Goal: Transaction & Acquisition: Purchase product/service

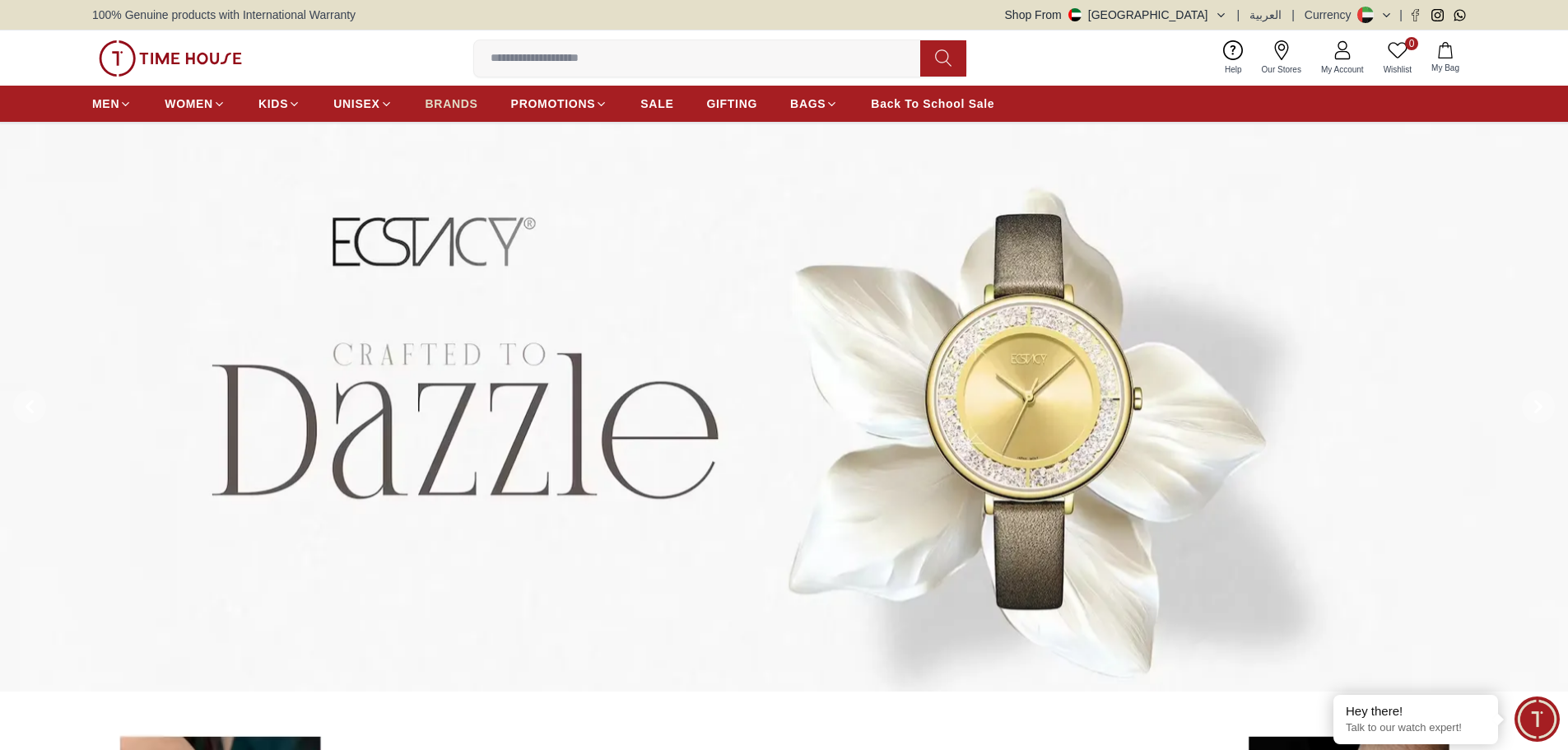
click at [447, 106] on span "BRANDS" at bounding box center [452, 104] width 53 height 16
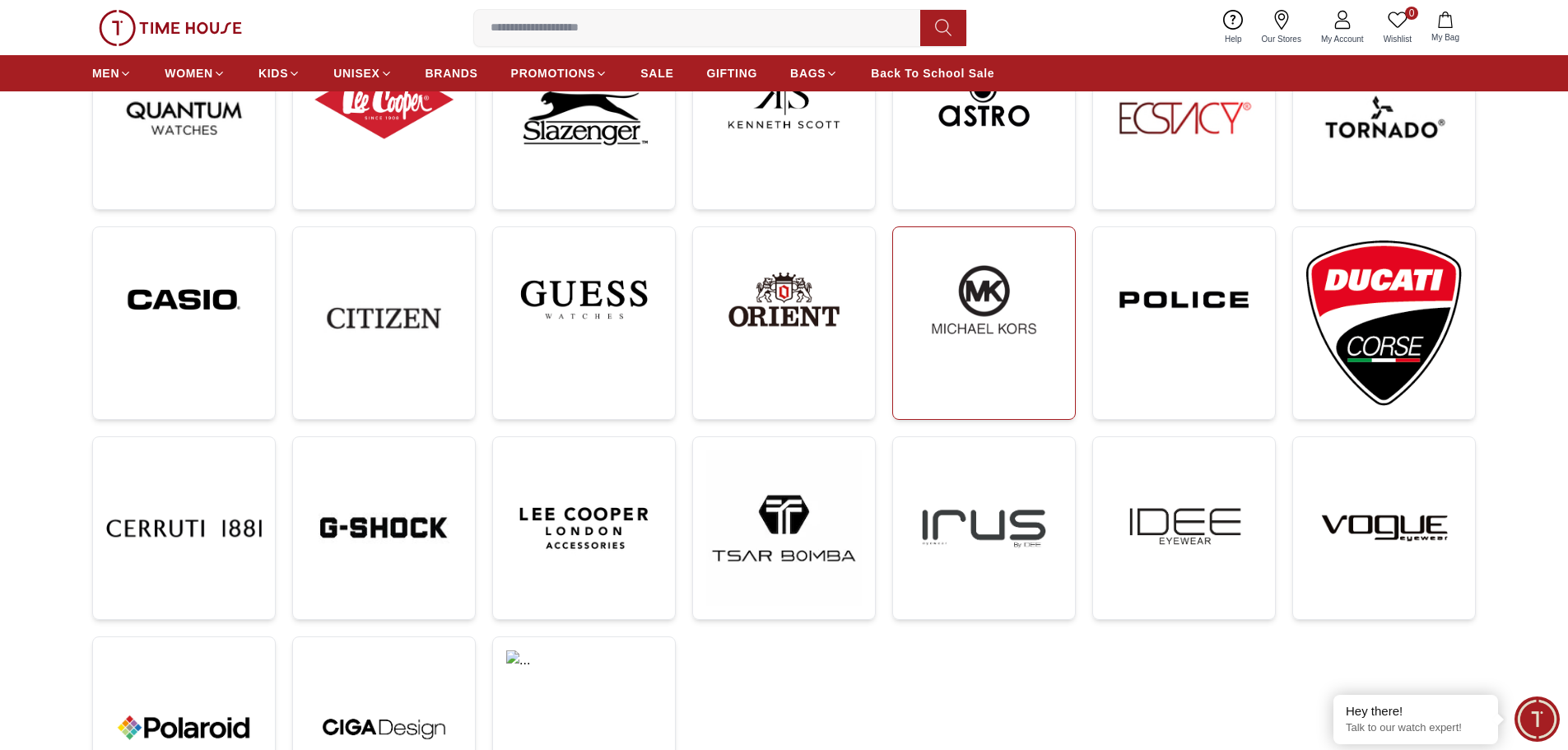
scroll to position [494, 0]
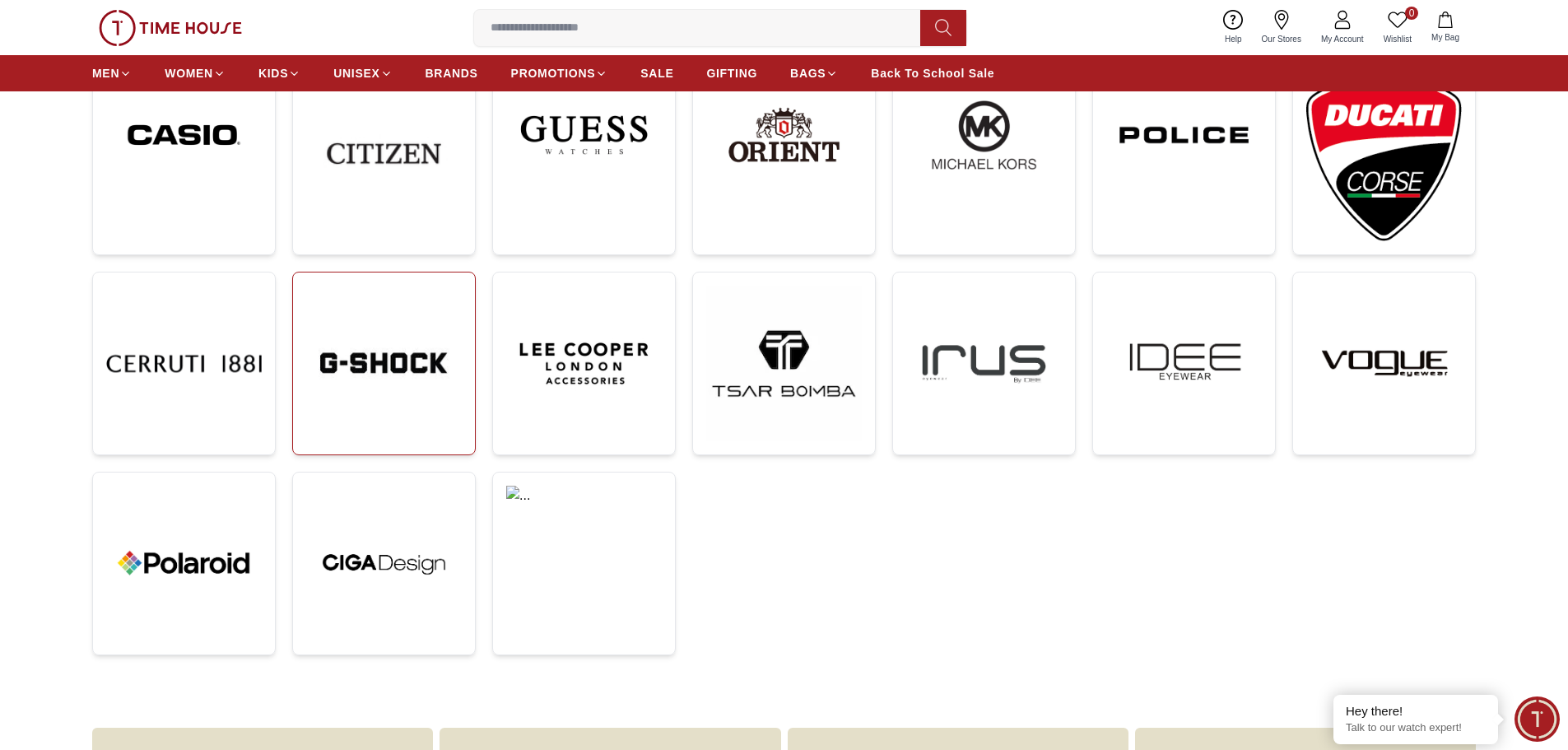
click at [378, 373] on img at bounding box center [384, 363] width 156 height 156
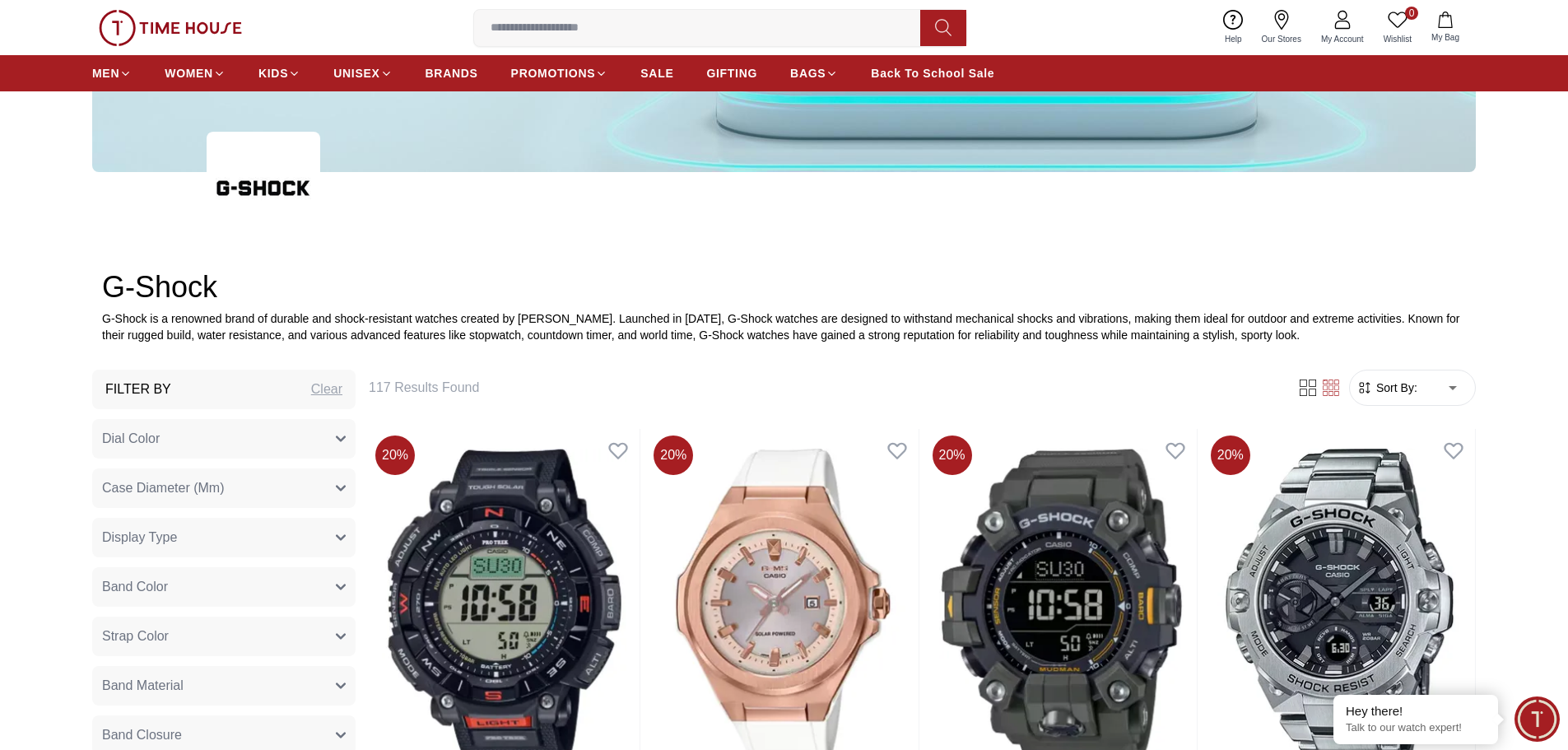
scroll to position [659, 0]
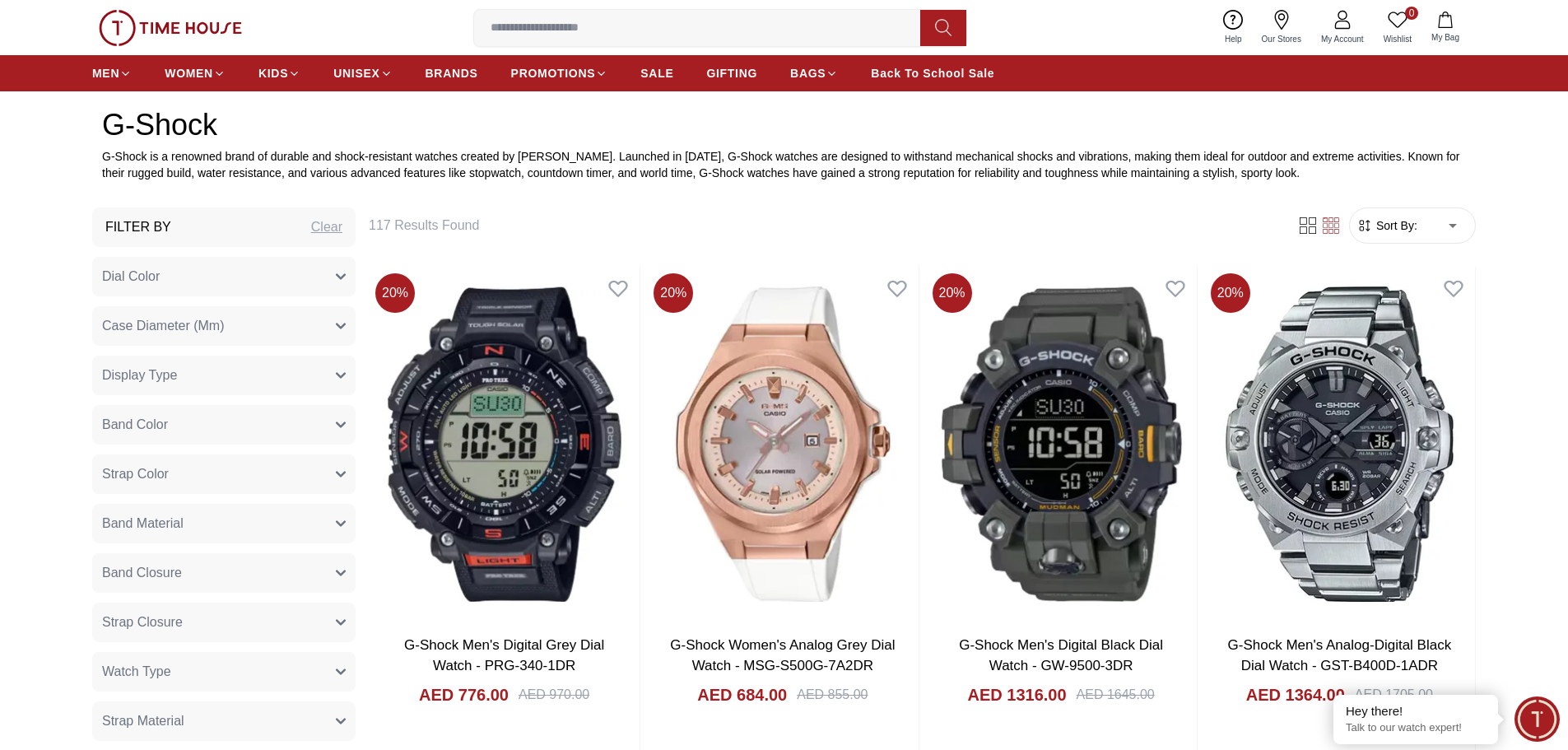
click at [345, 271] on button "Dial Color" at bounding box center [224, 277] width 264 height 40
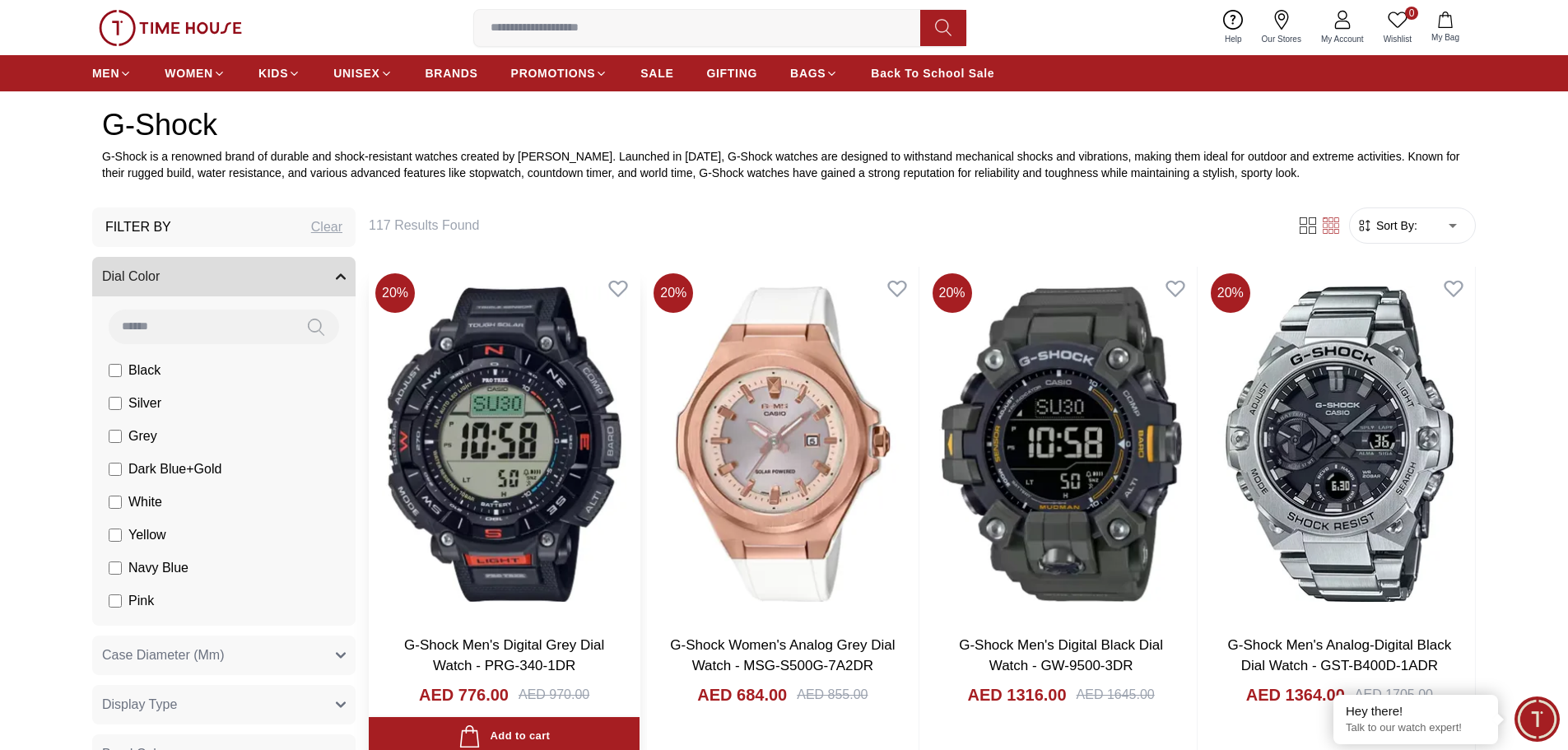
click at [462, 269] on img at bounding box center [504, 443] width 271 height 354
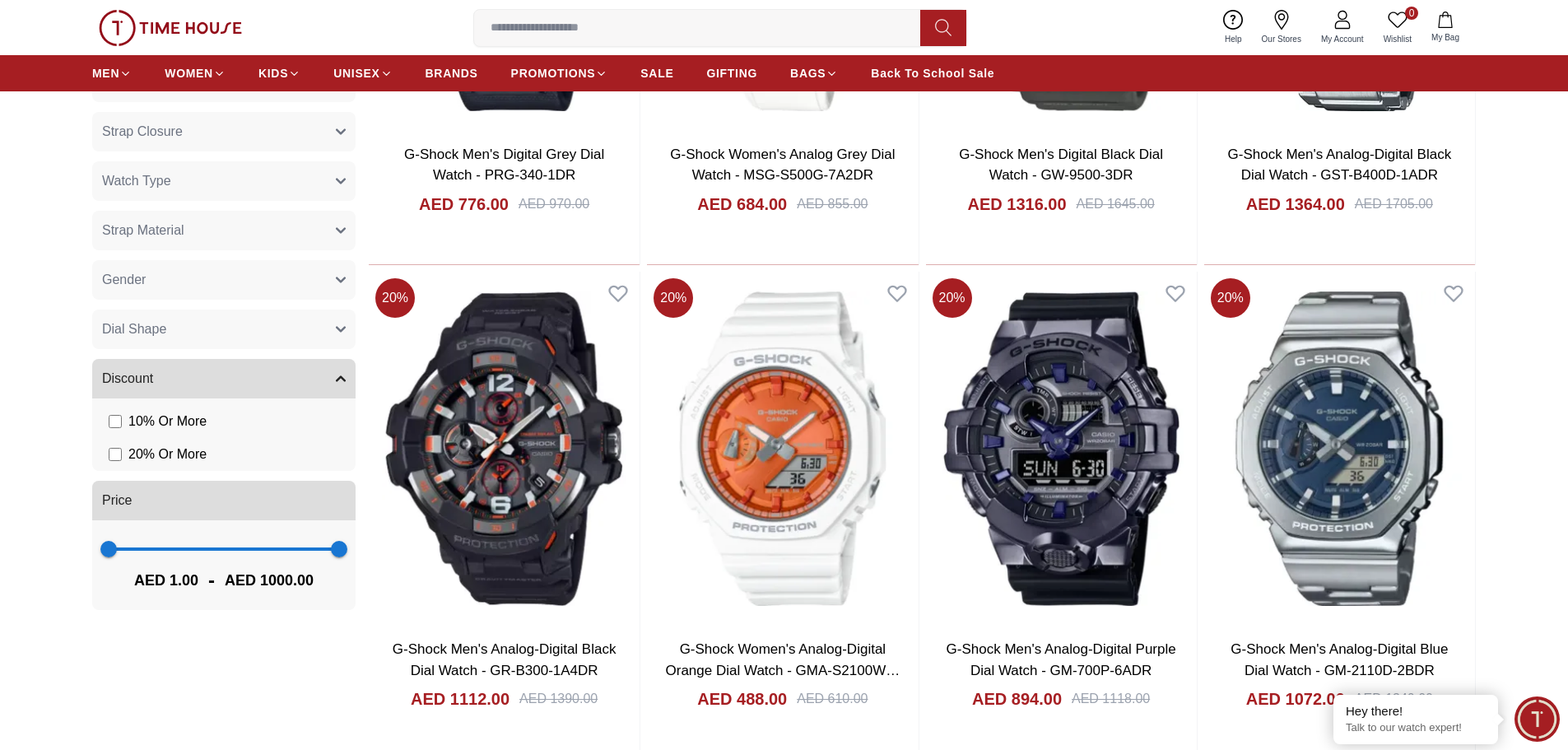
scroll to position [1317, 0]
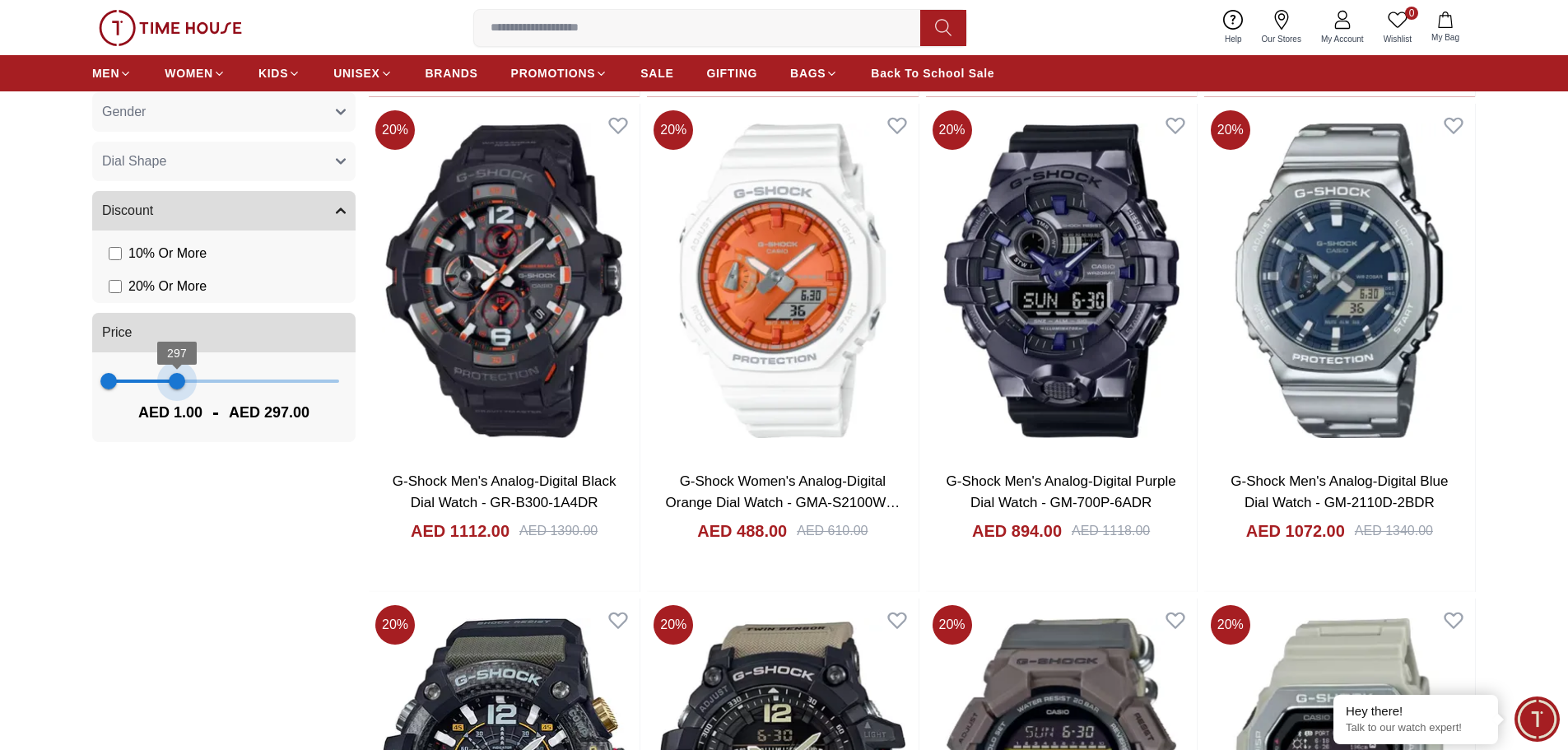
type input "***"
drag, startPoint x: 333, startPoint y: 380, endPoint x: 179, endPoint y: 389, distance: 154.3
click at [179, 389] on span "304" at bounding box center [179, 381] width 16 height 16
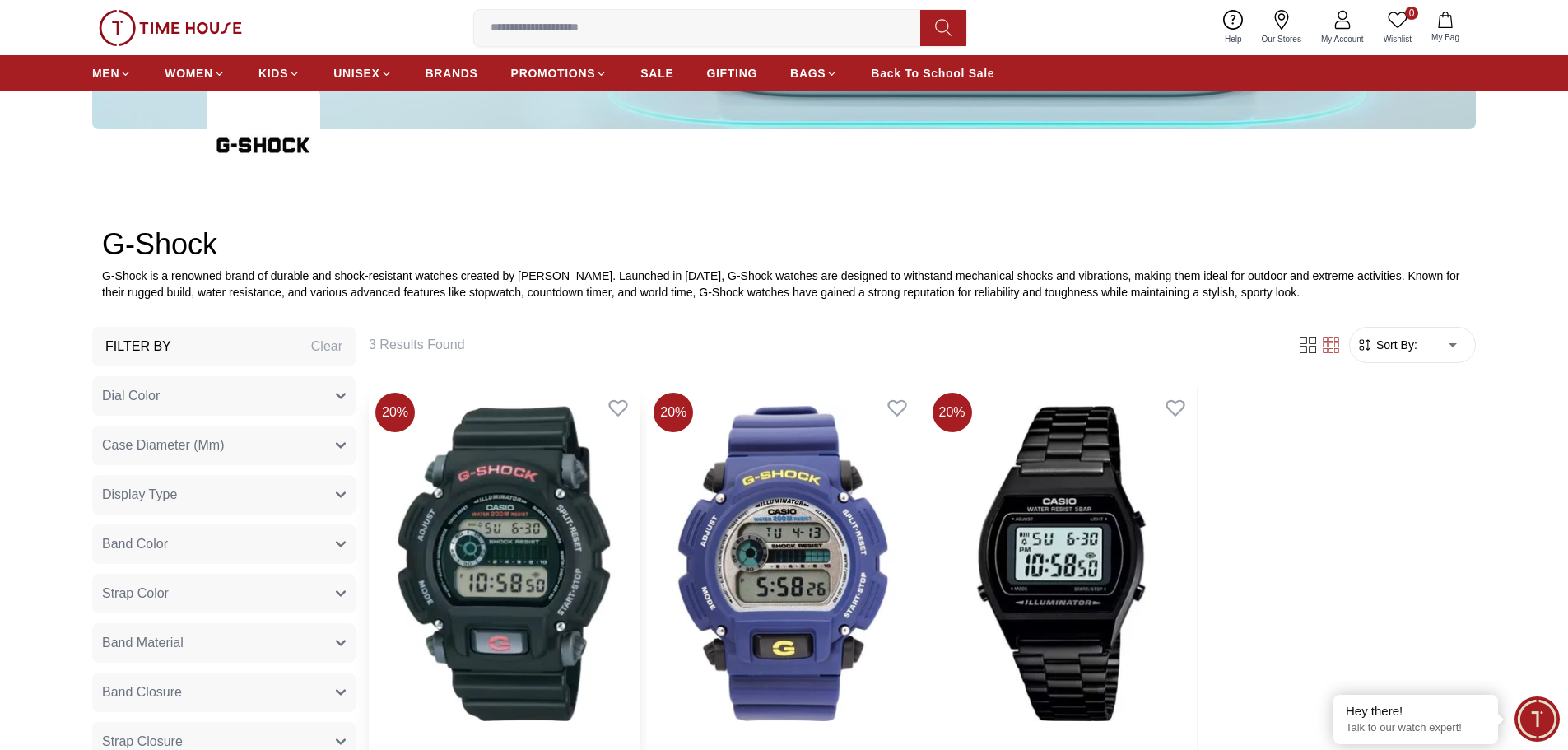
scroll to position [659, 0]
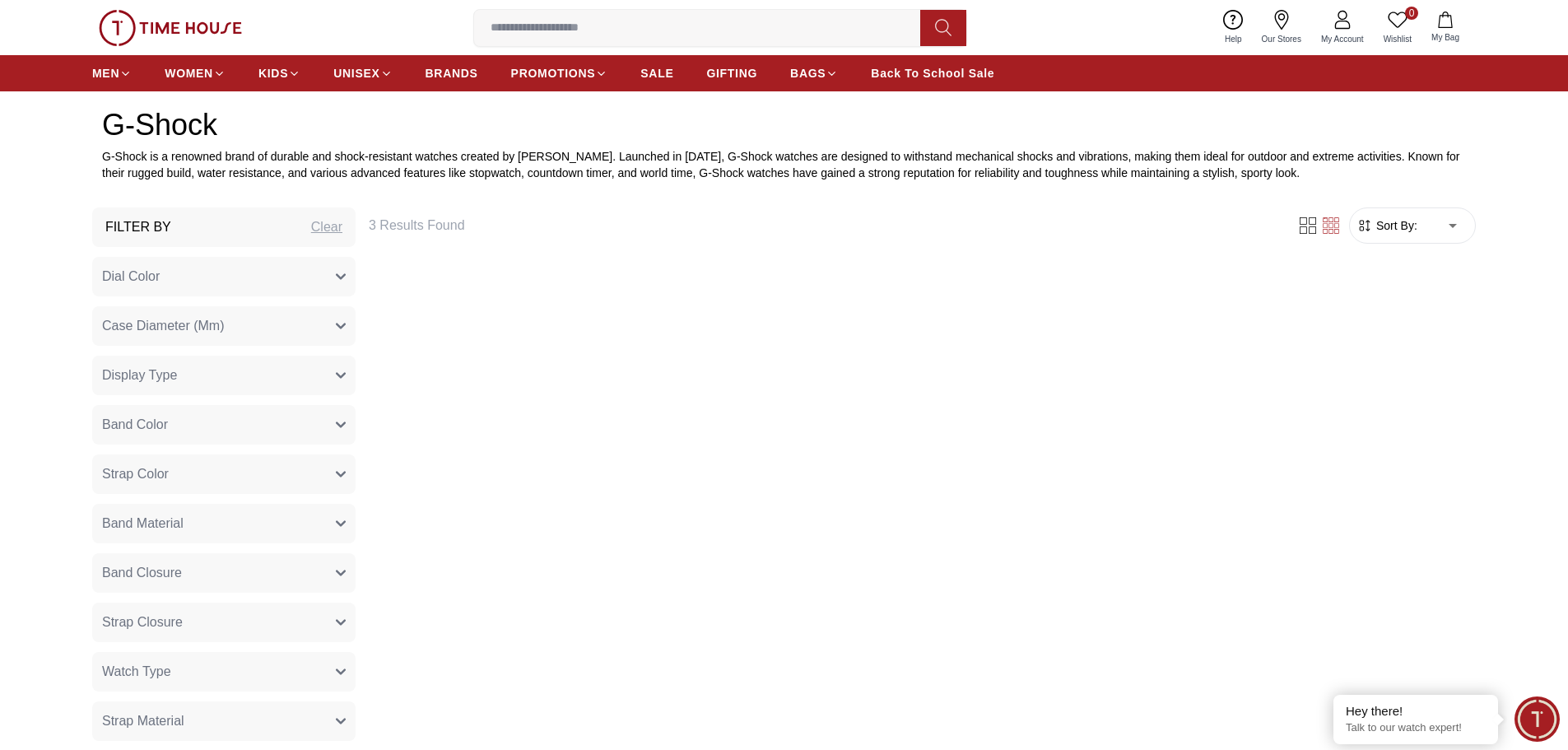
scroll to position [1317, 0]
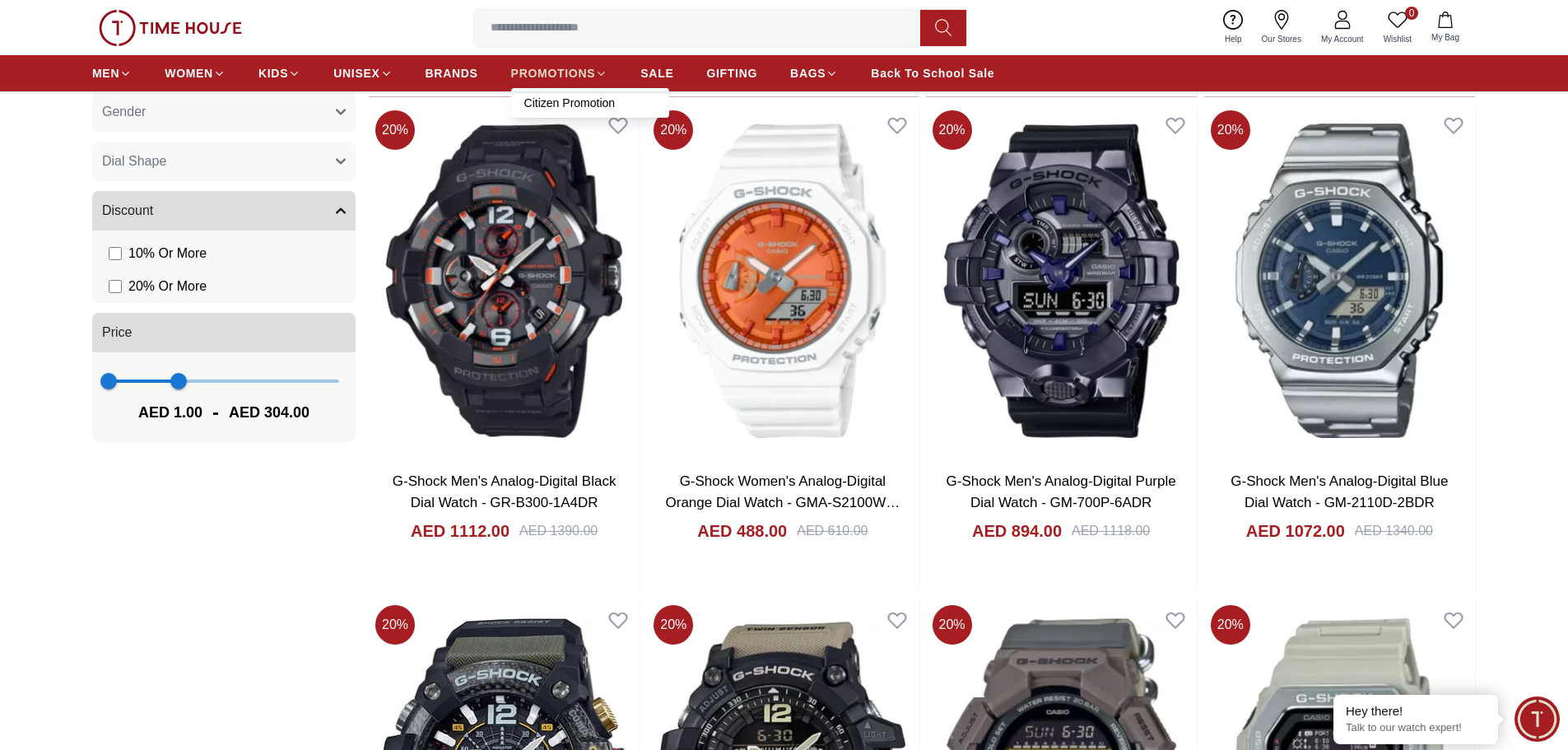
click at [596, 73] on icon at bounding box center [601, 73] width 12 height 12
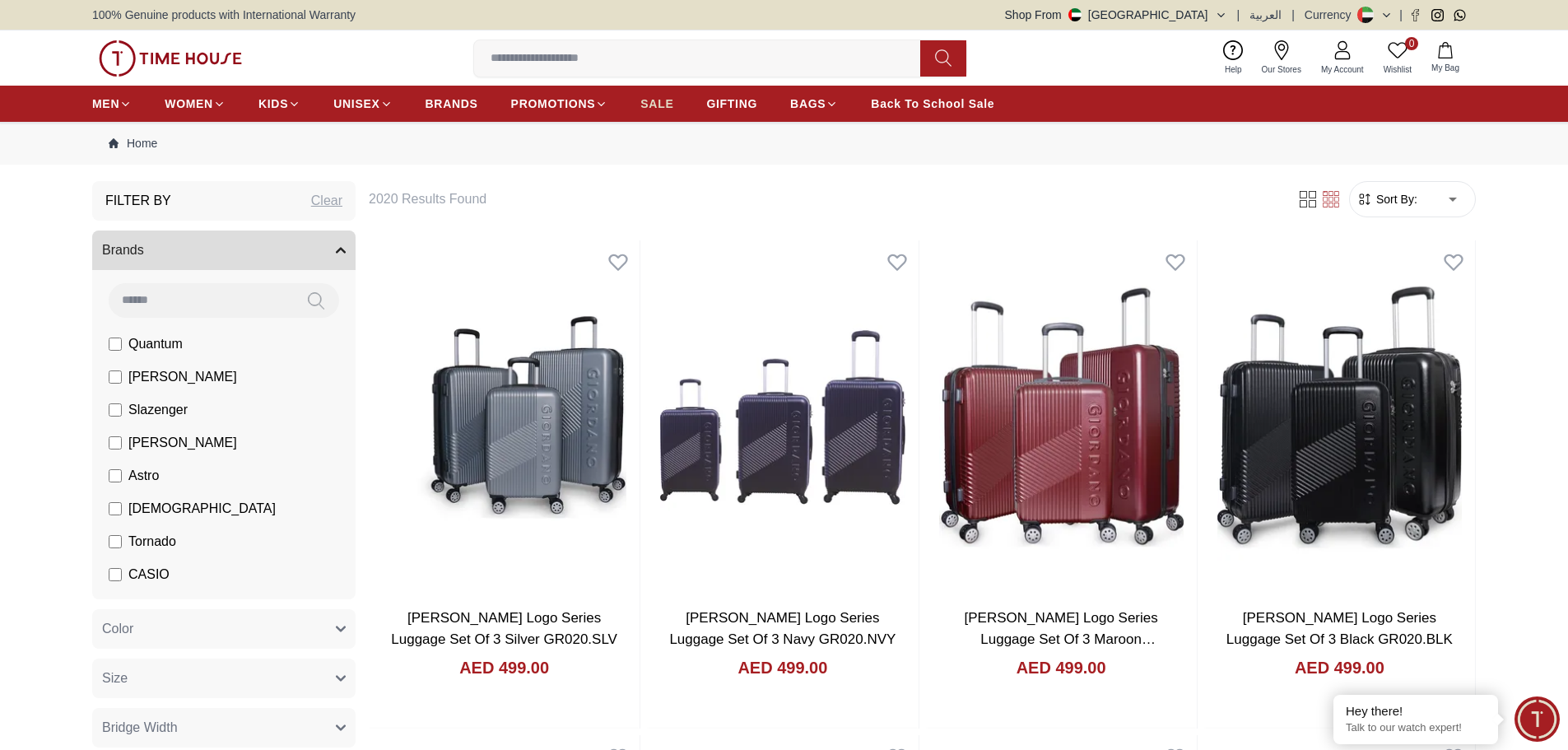
click at [658, 107] on span "SALE" at bounding box center [657, 104] width 33 height 16
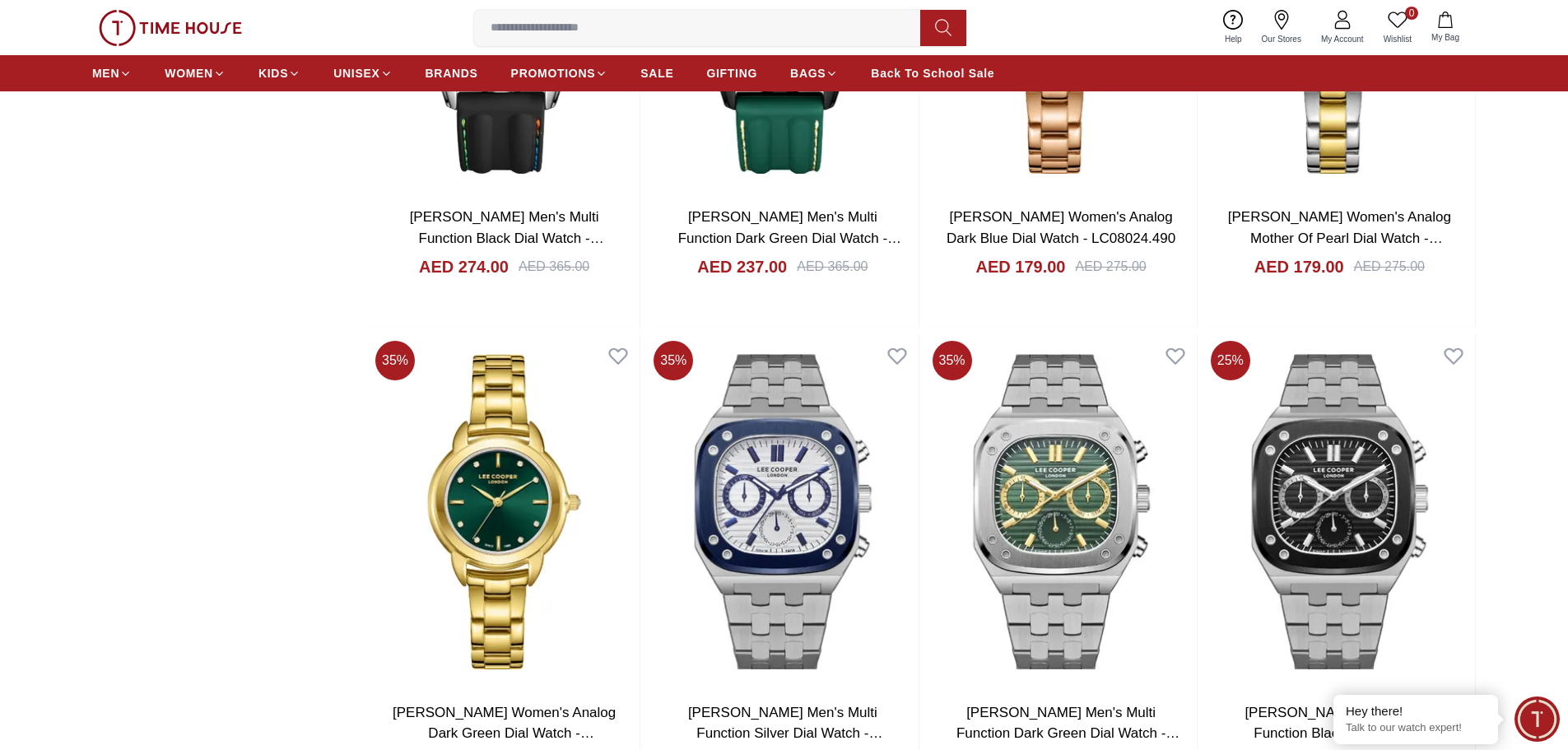
scroll to position [2799, 0]
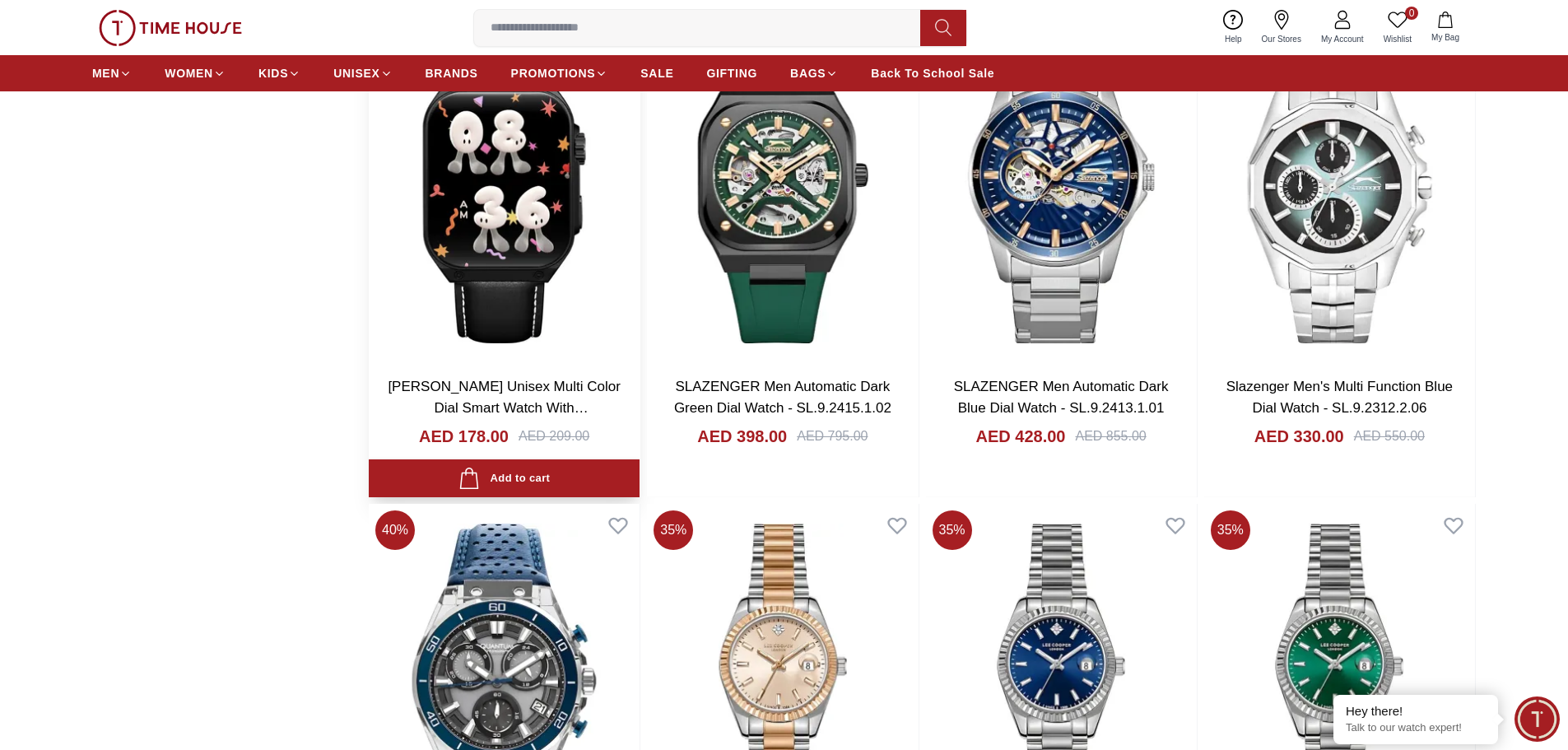
scroll to position [4691, 0]
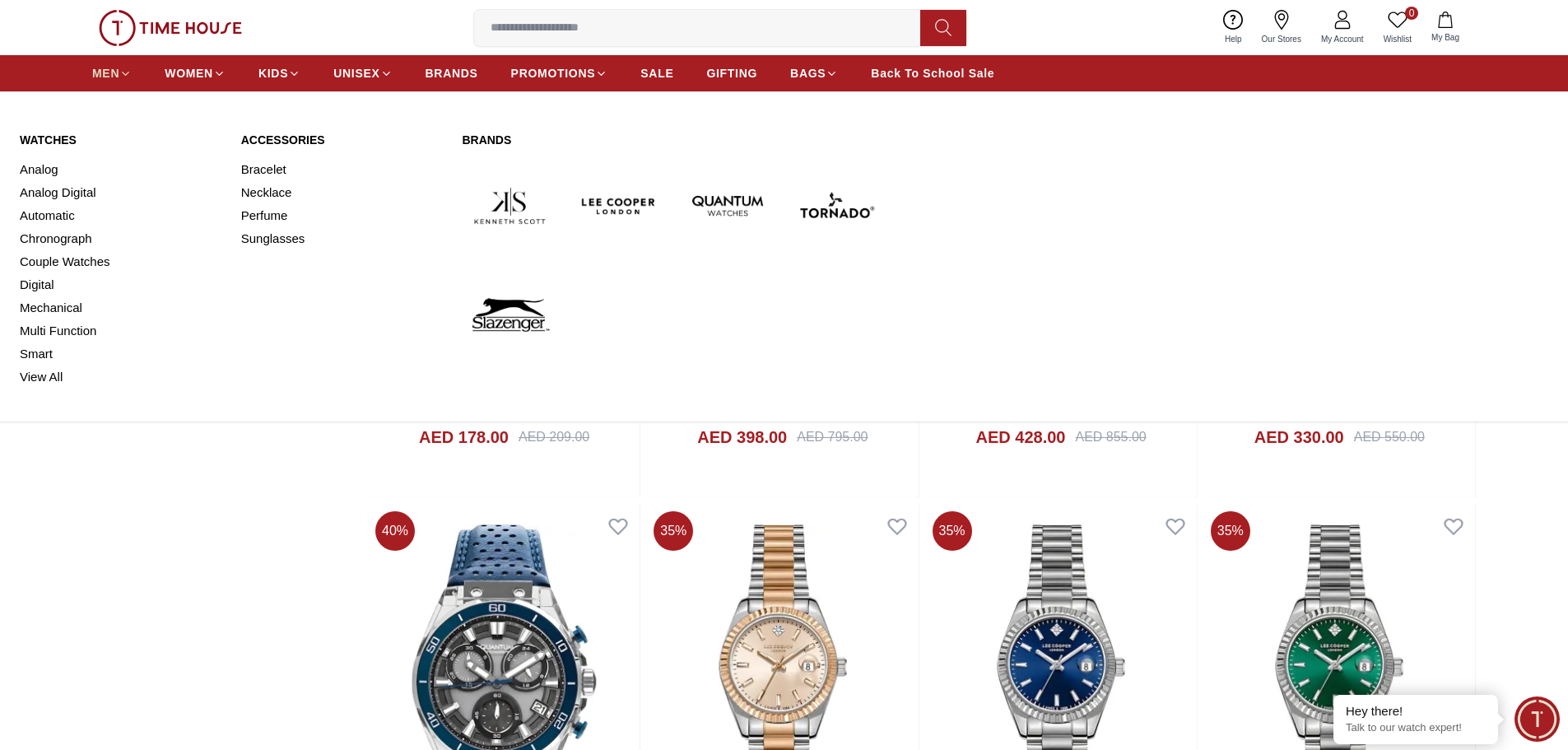
click at [96, 63] on link "MEN" at bounding box center [112, 73] width 40 height 30
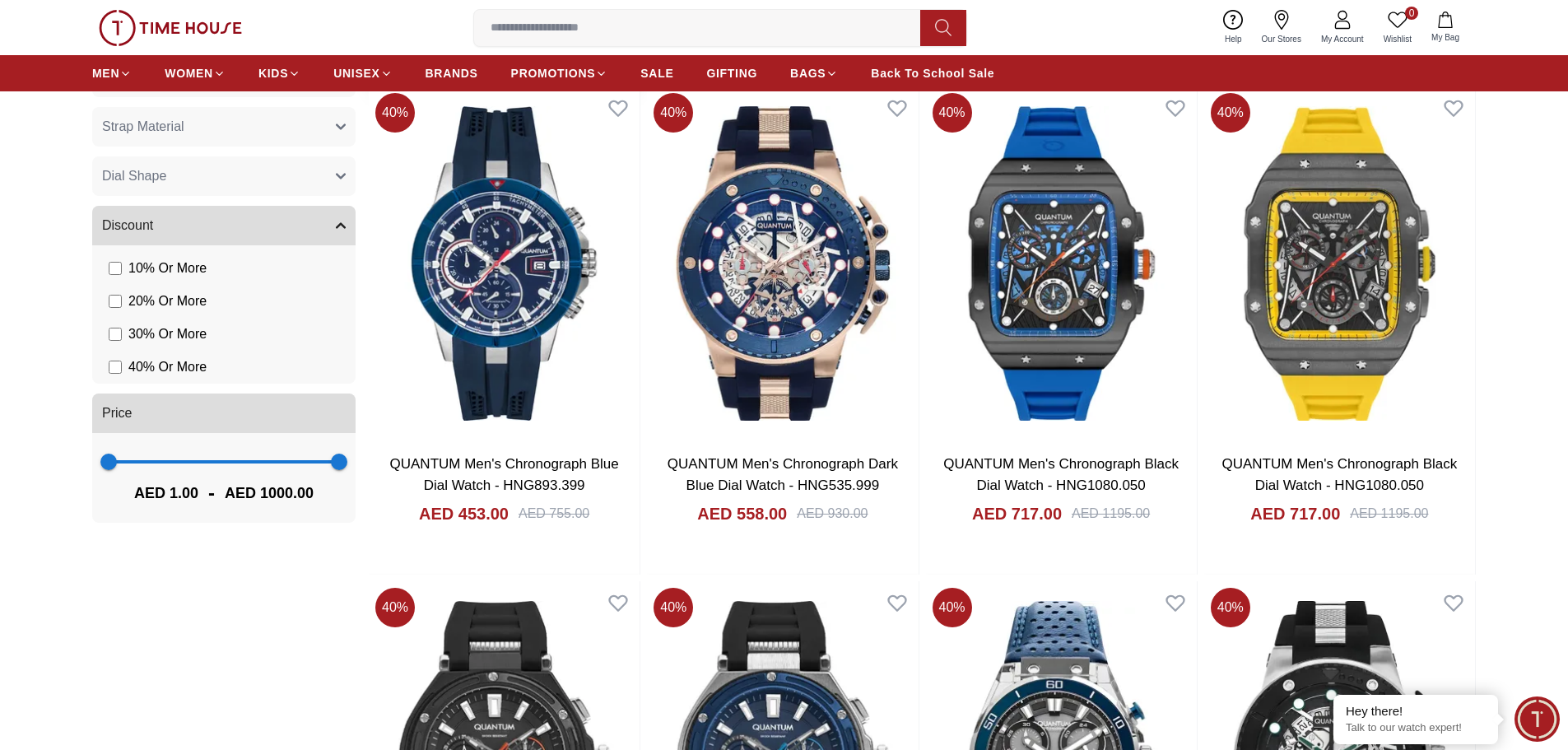
scroll to position [1317, 0]
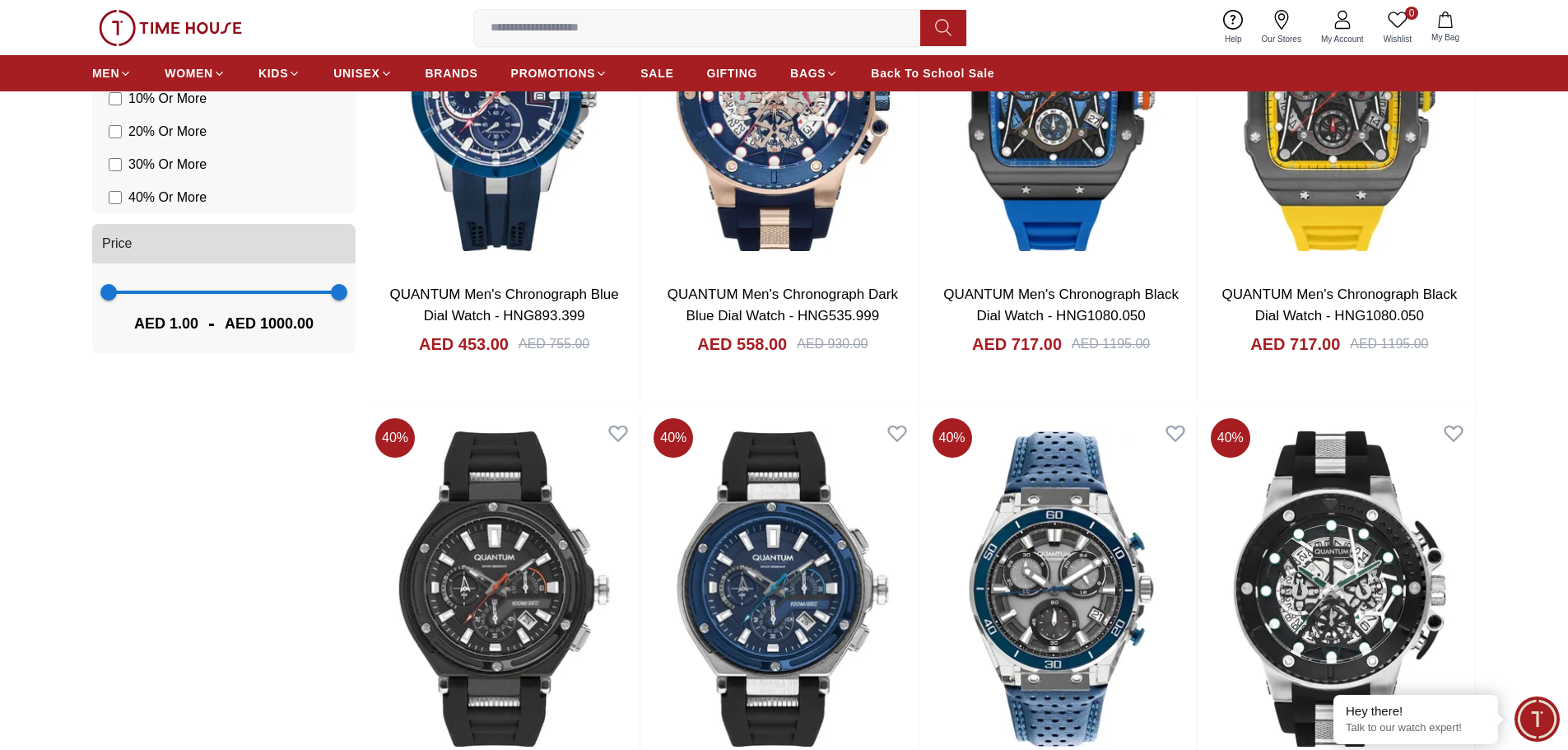
scroll to position [82, 0]
